Goal: Information Seeking & Learning: Find specific page/section

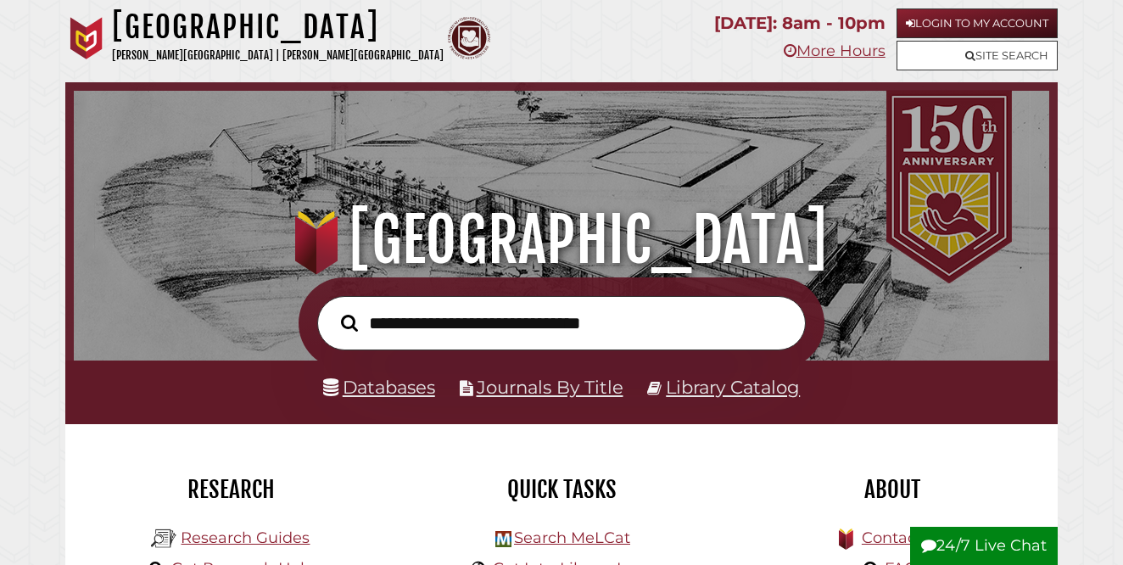
click at [459, 326] on input "text" at bounding box center [561, 323] width 488 height 54
click at [980, 30] on link "Login to My Account" at bounding box center [976, 23] width 161 height 30
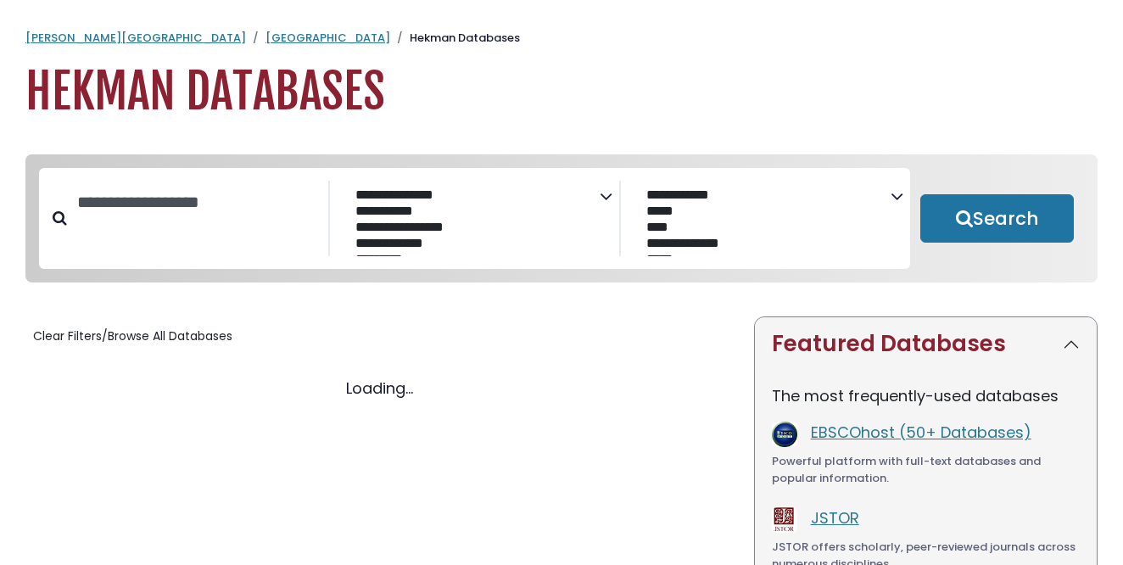
select select "Database Subject Filter"
select select "Database Vendors Filter"
select select "Database Subject Filter"
select select "Database Vendors Filter"
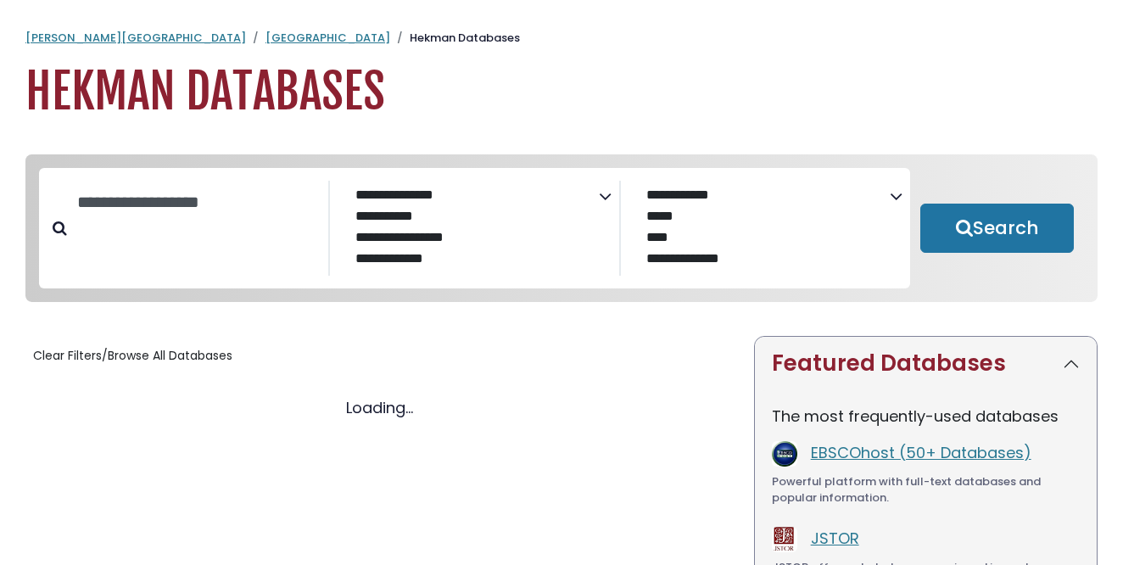
select select "Database Subject Filter"
select select "Database Vendors Filter"
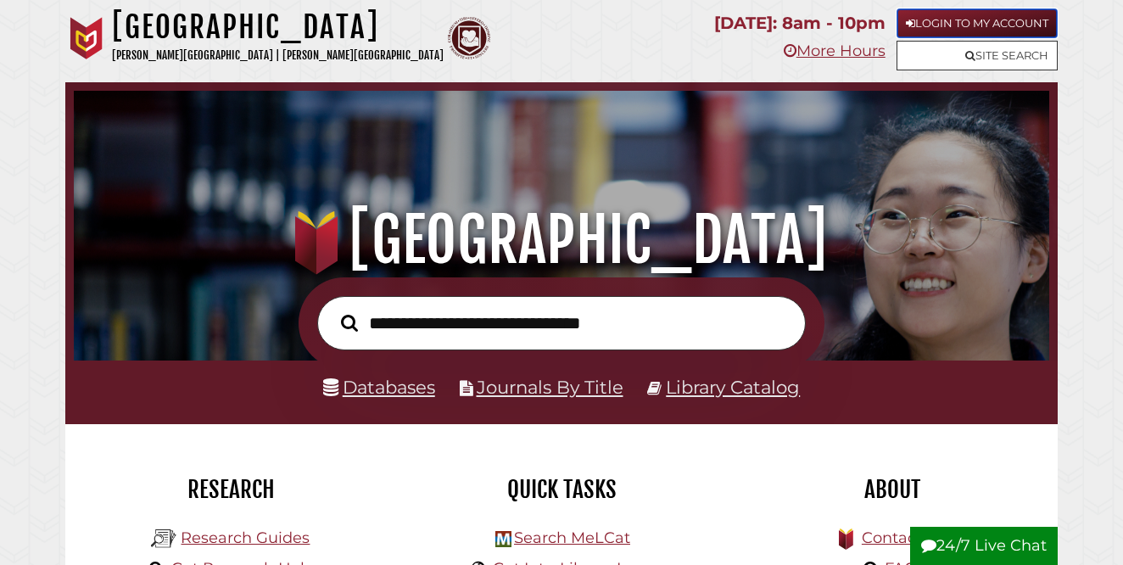
click at [966, 25] on link "Login to My Account" at bounding box center [976, 23] width 161 height 30
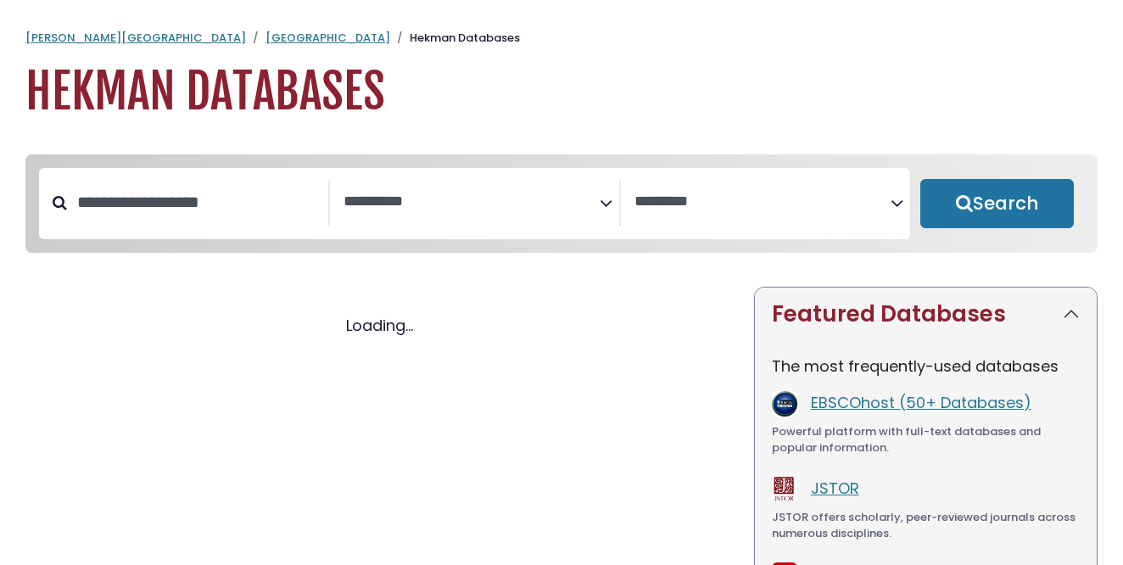
select select "Database Subject Filter"
select select "Database Vendors Filter"
select select "Database Subject Filter"
select select "Database Vendors Filter"
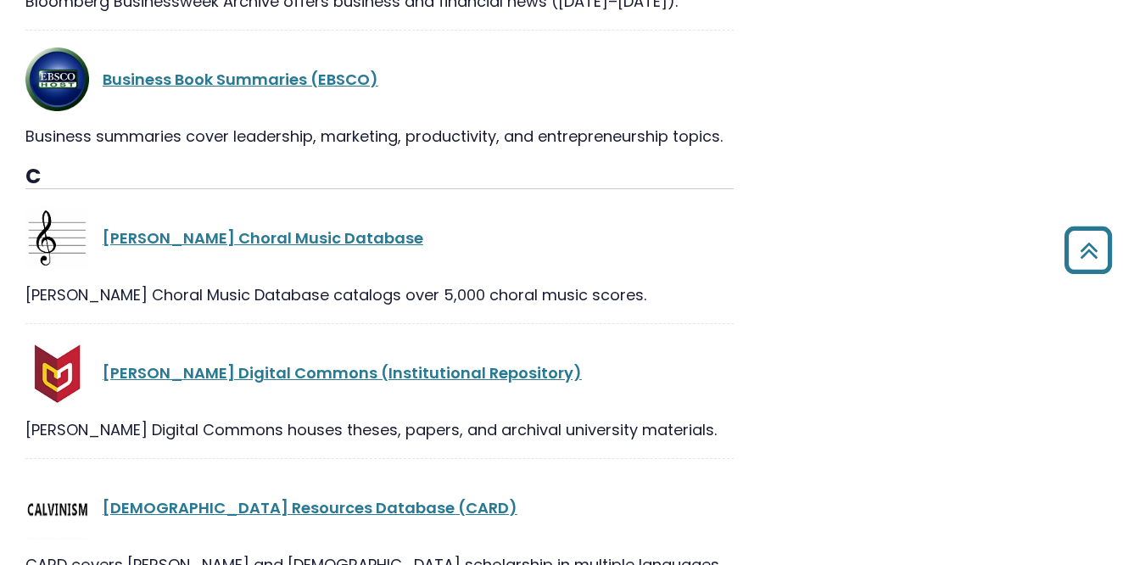
scroll to position [5656, 0]
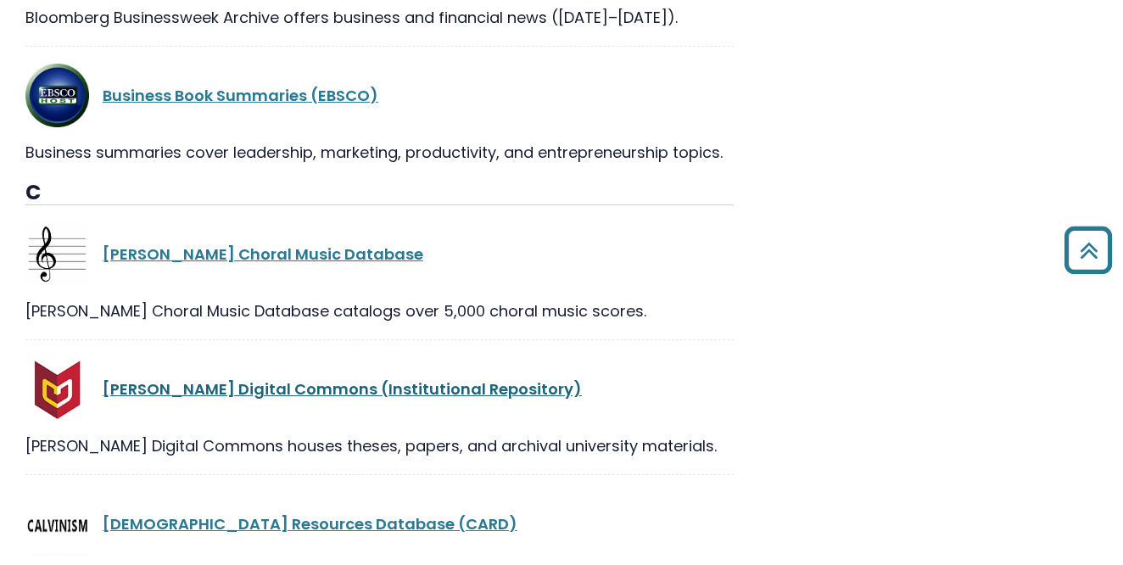
click at [237, 378] on link "Calvin Digital Commons (Institutional Repository)" at bounding box center [342, 388] width 479 height 21
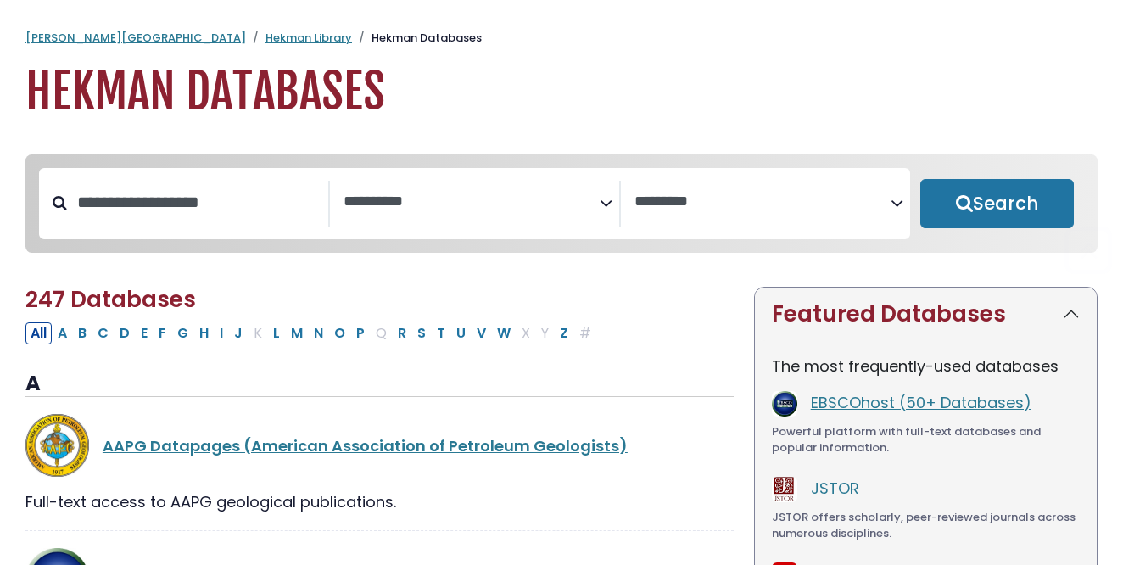
select select "Database Subject Filter"
select select "Database Vendors Filter"
click at [235, 209] on input "Search database by title or keyword" at bounding box center [197, 202] width 261 height 28
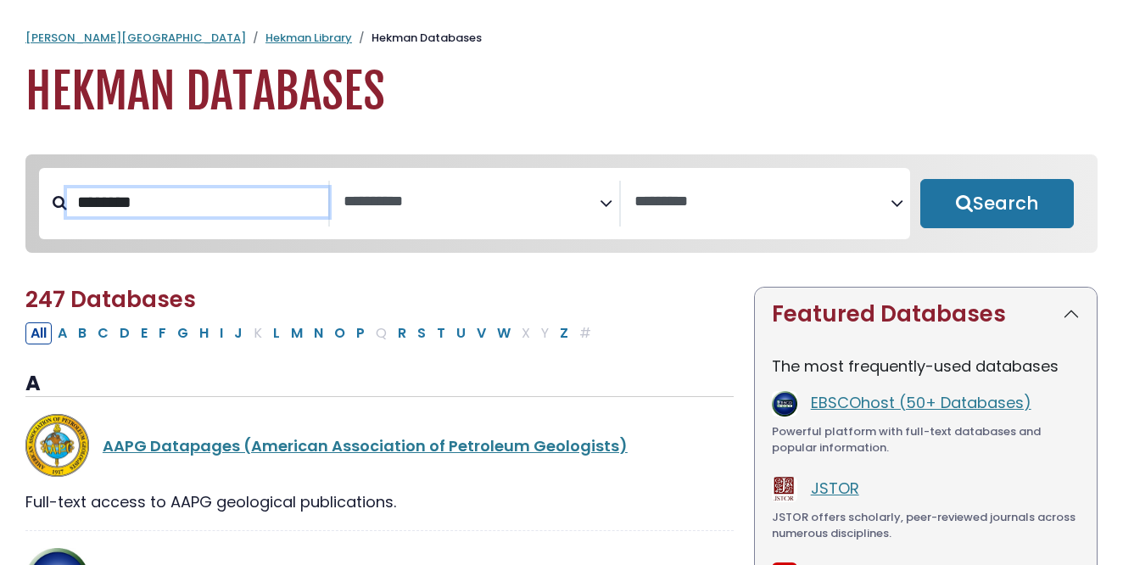
type input "********"
click at [920, 179] on button "Search" at bounding box center [996, 203] width 153 height 49
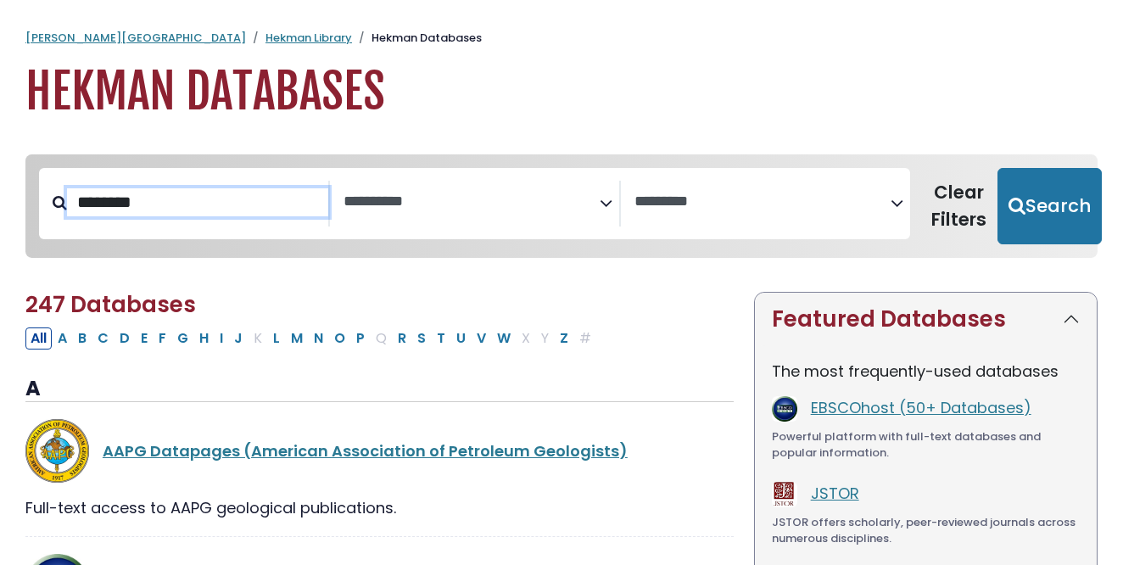
select select "Database Subject Filter"
select select "Database Vendors Filter"
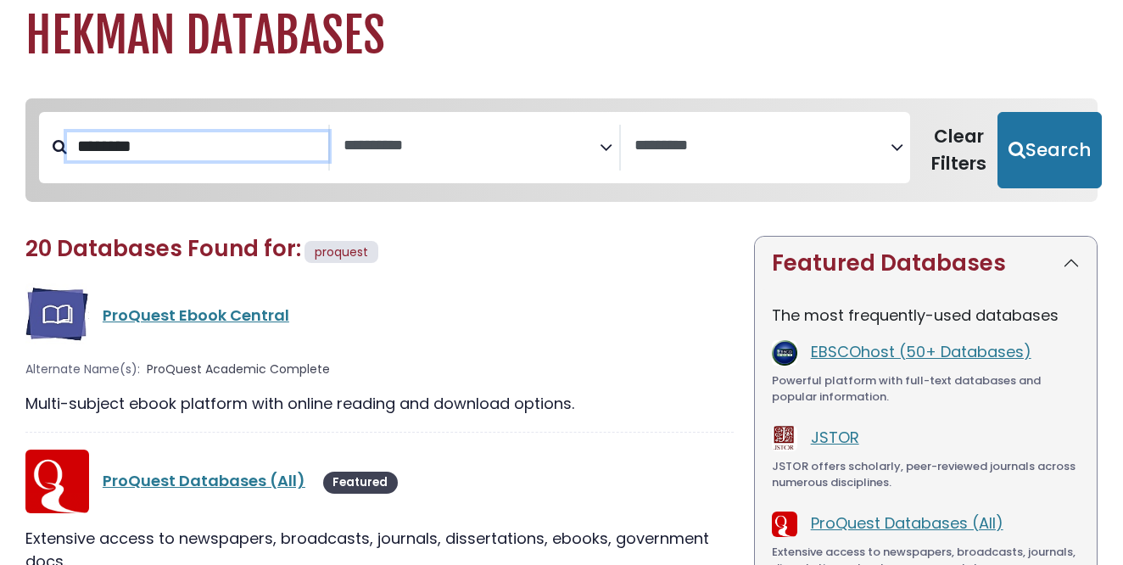
scroll to position [93, 0]
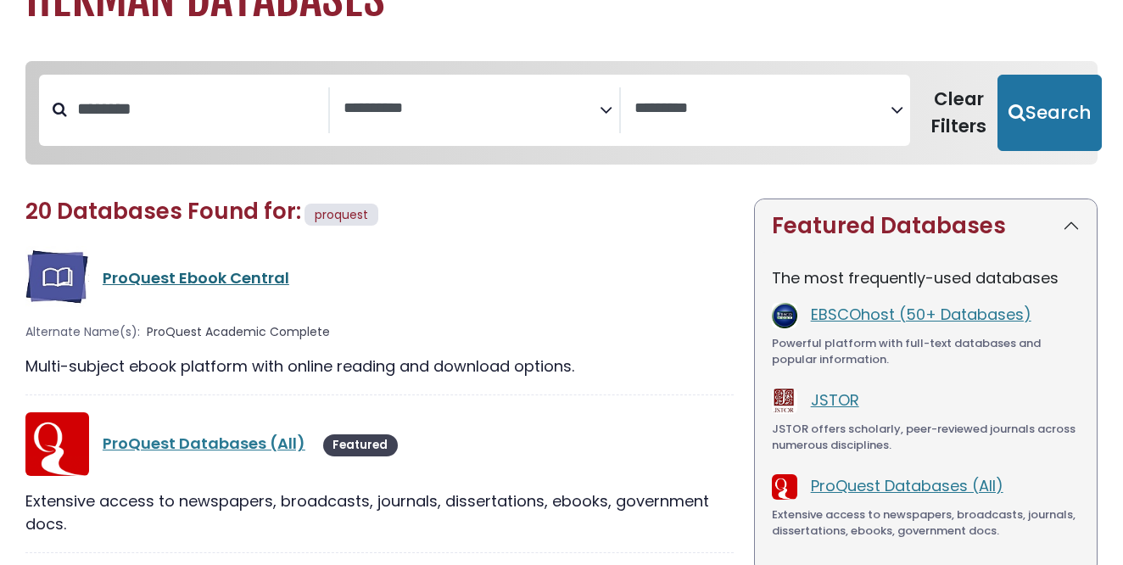
click at [160, 277] on link "ProQuest Ebook Central" at bounding box center [196, 277] width 187 height 21
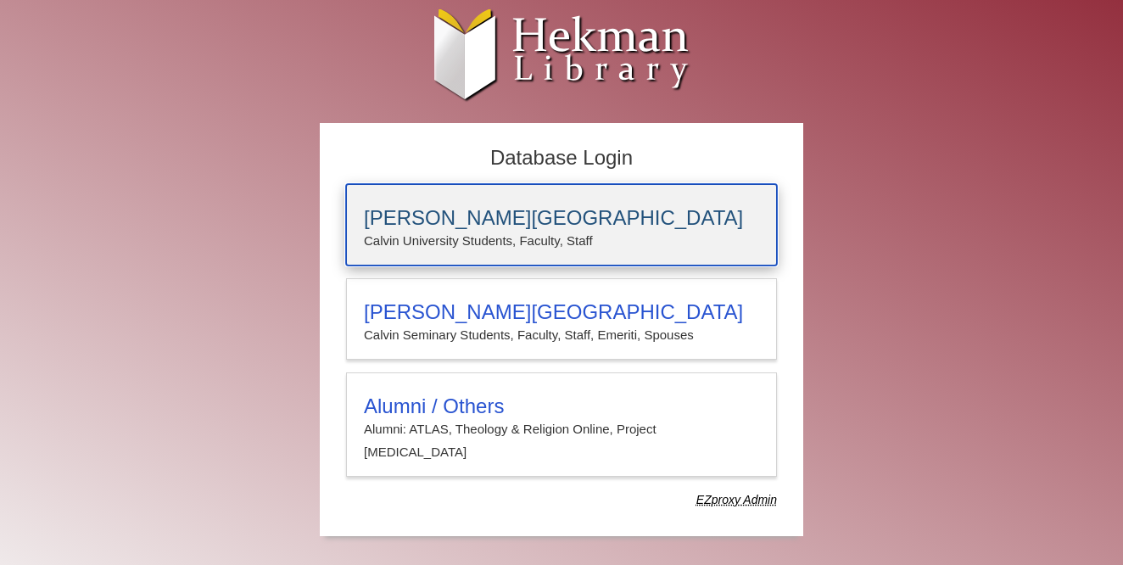
click at [478, 214] on h3 "[PERSON_NAME][GEOGRAPHIC_DATA]" at bounding box center [561, 218] width 395 height 24
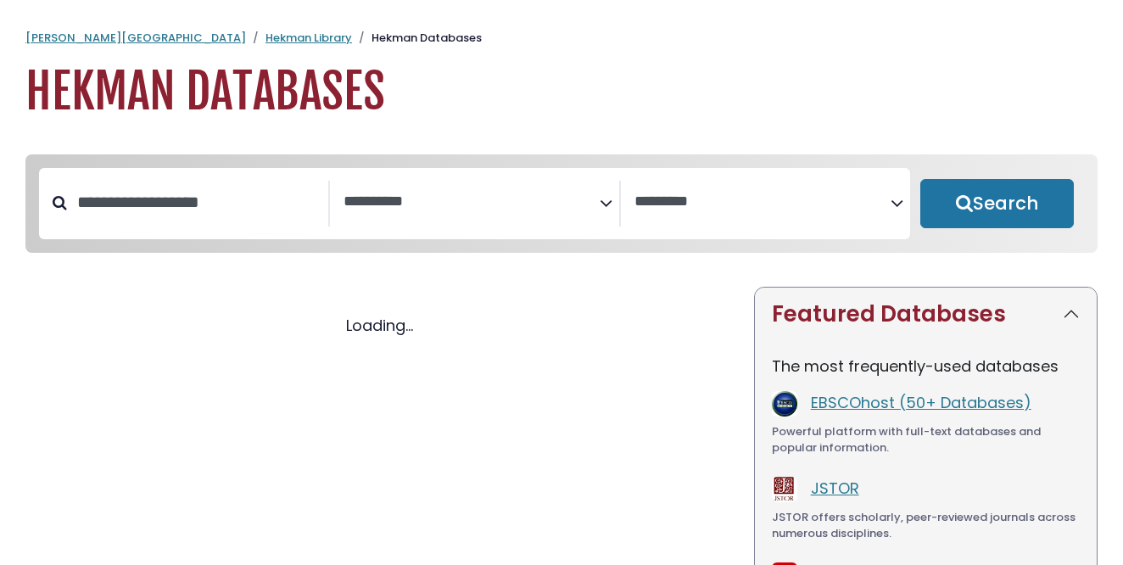
select select "Database Subject Filter"
select select "Database Vendors Filter"
select select "Database Subject Filter"
select select "Database Vendors Filter"
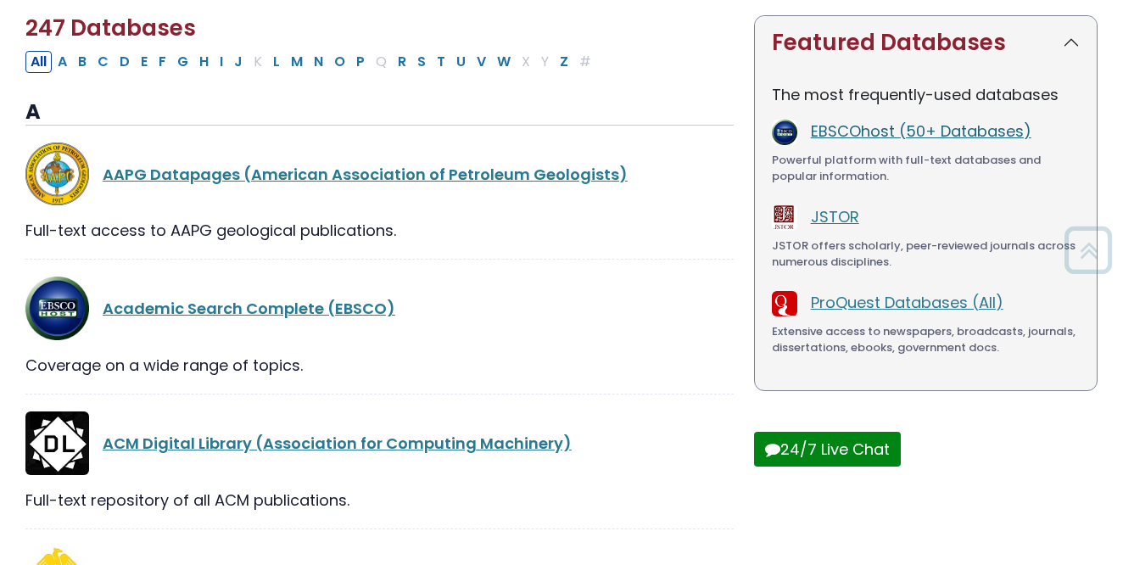
scroll to position [272, 0]
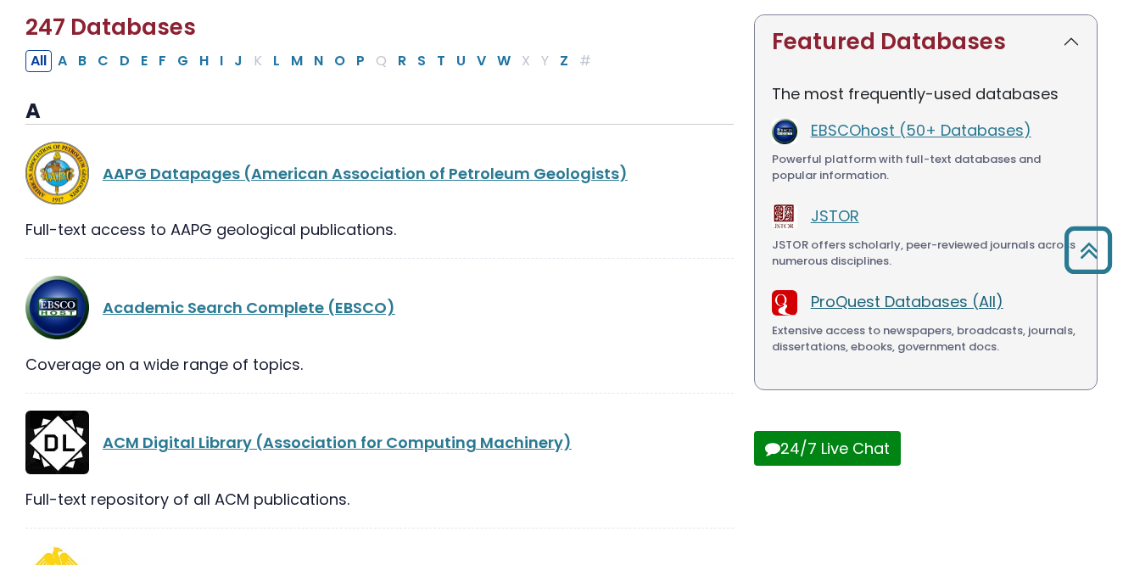
click at [883, 305] on link "ProQuest Databases (All)" at bounding box center [907, 301] width 192 height 21
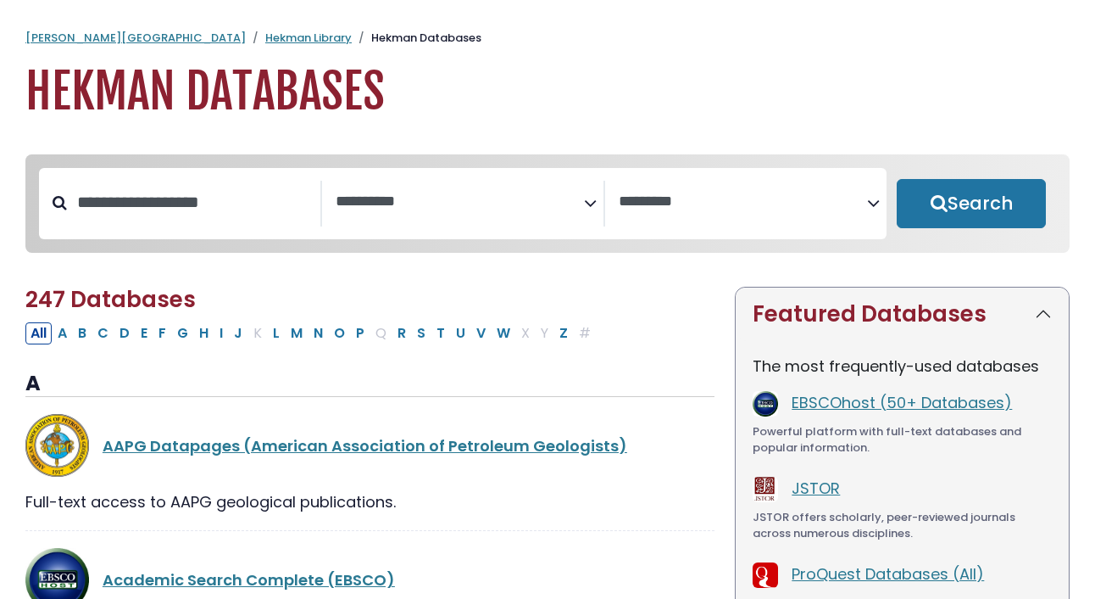
select select "Database Subject Filter"
select select "Database Vendors Filter"
click at [233, 225] on div "Search filters" at bounding box center [194, 203] width 254 height 44
click at [226, 205] on input "Search database by title or keyword" at bounding box center [194, 202] width 254 height 28
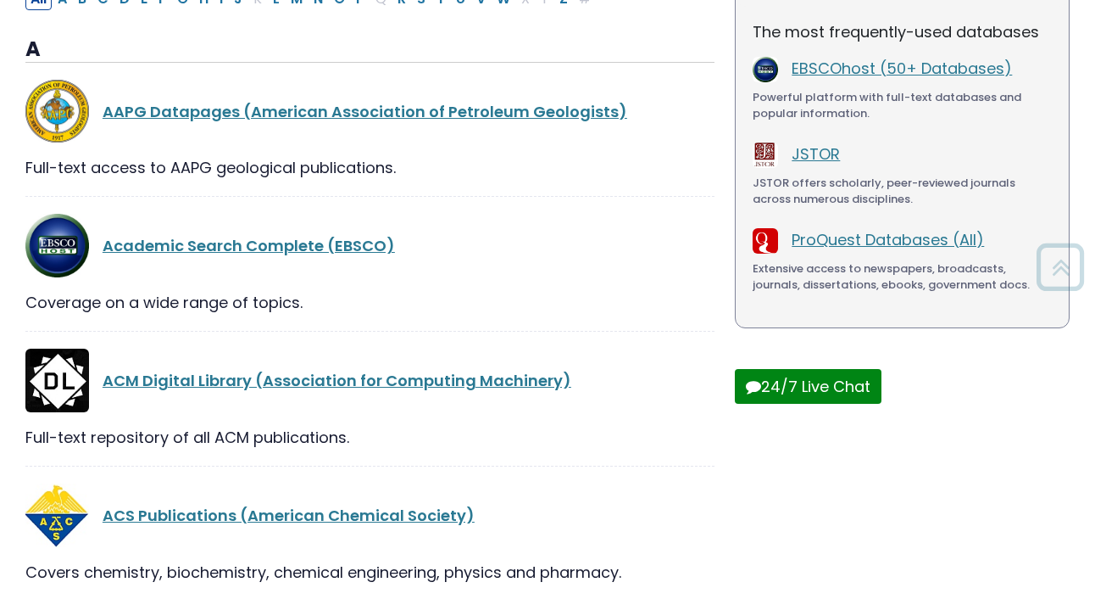
scroll to position [336, 0]
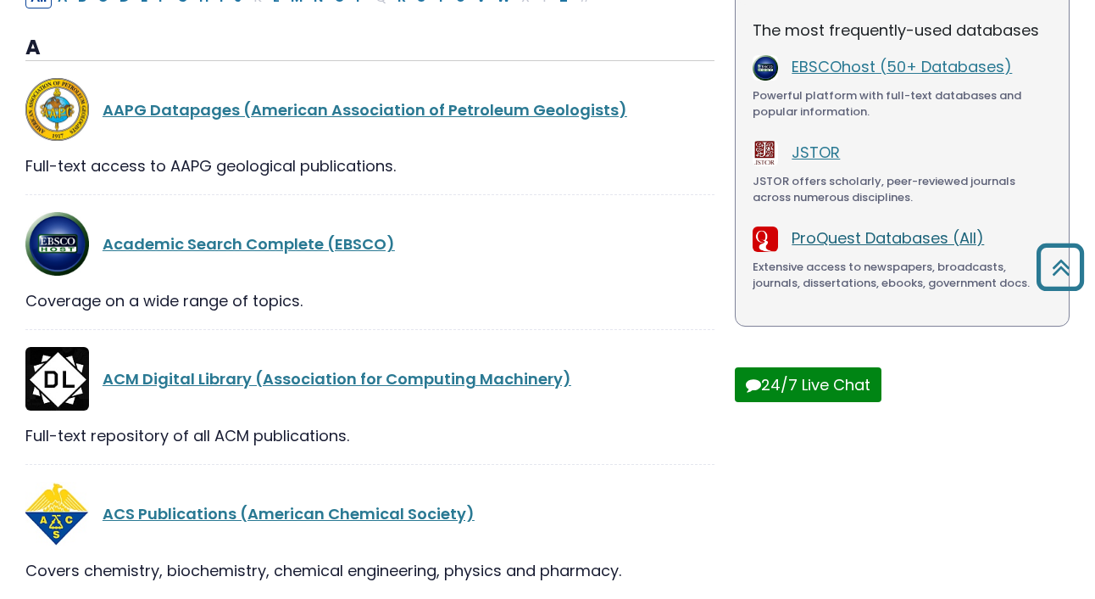
click at [850, 242] on link "ProQuest Databases (All)" at bounding box center [888, 237] width 192 height 21
